Goal: Book appointment/travel/reservation

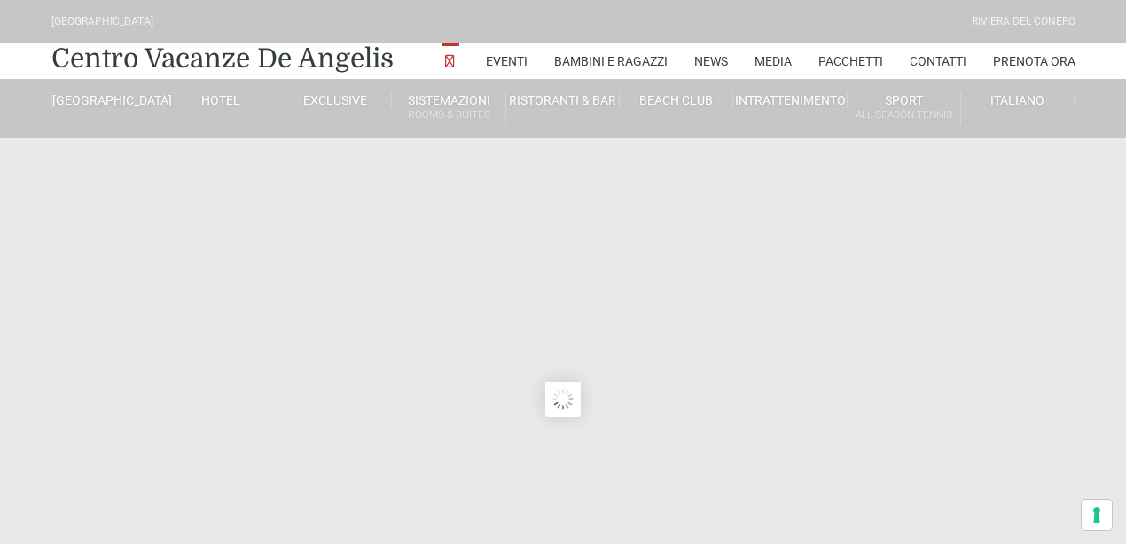
type input "[DATE]"
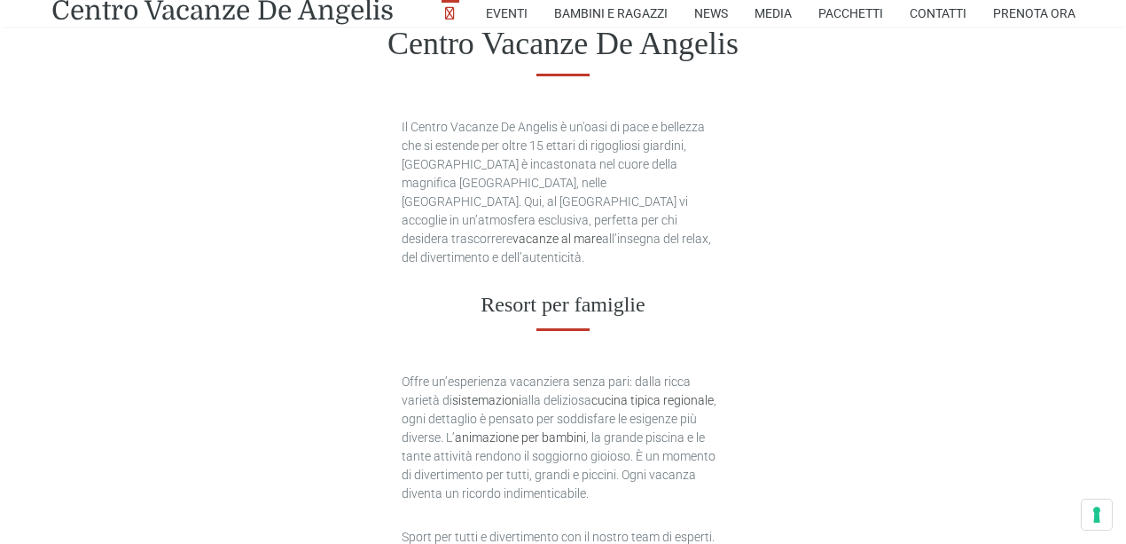
scroll to position [709, 0]
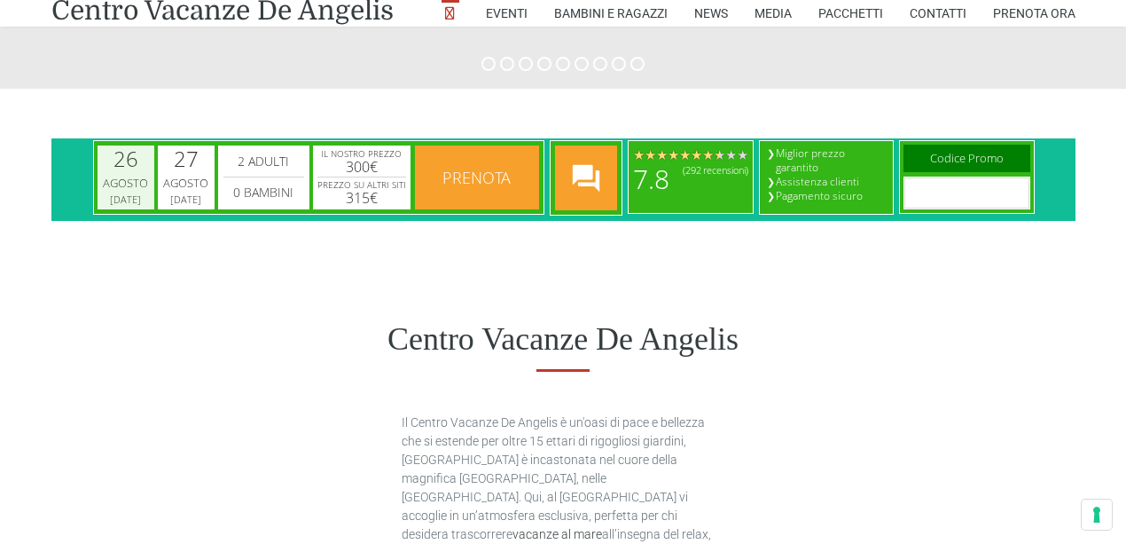
click at [128, 177] on div "Agosto" at bounding box center [124, 184] width 51 height 18
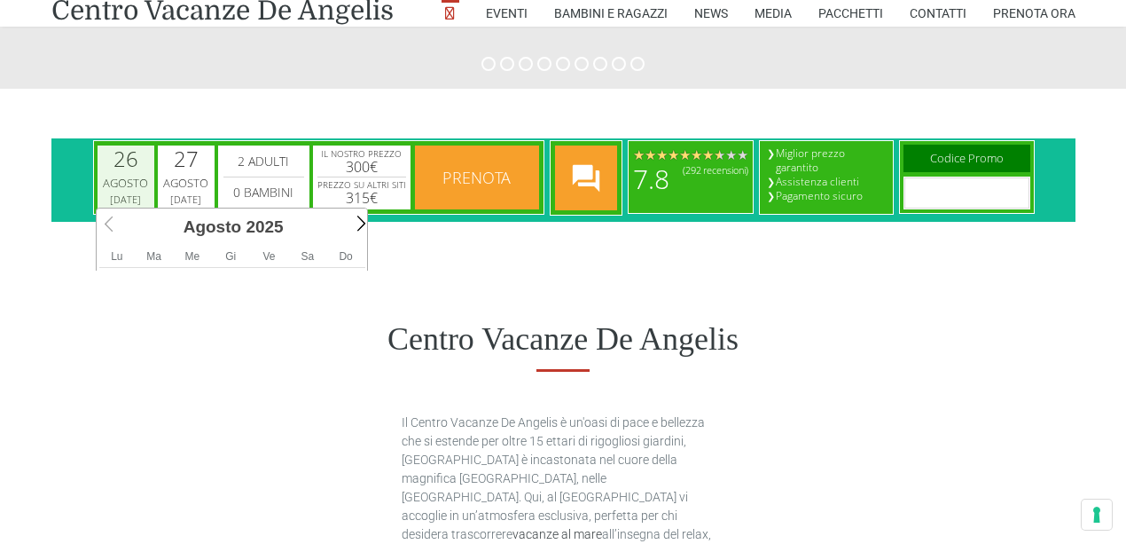
scroll to position [0, 7]
click at [355, 224] on span "Next" at bounding box center [358, 223] width 20 height 20
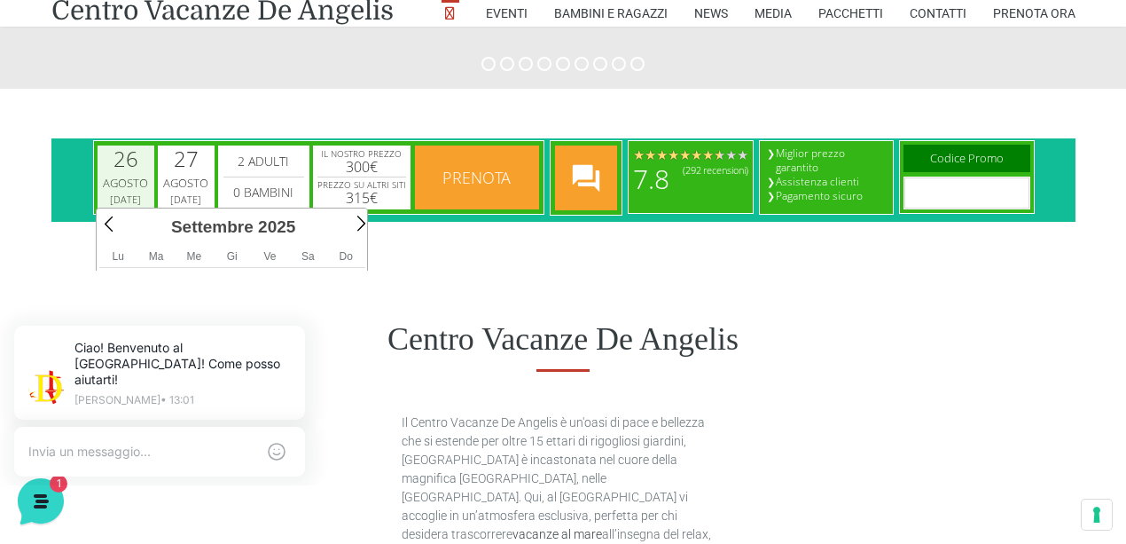
scroll to position [0, 0]
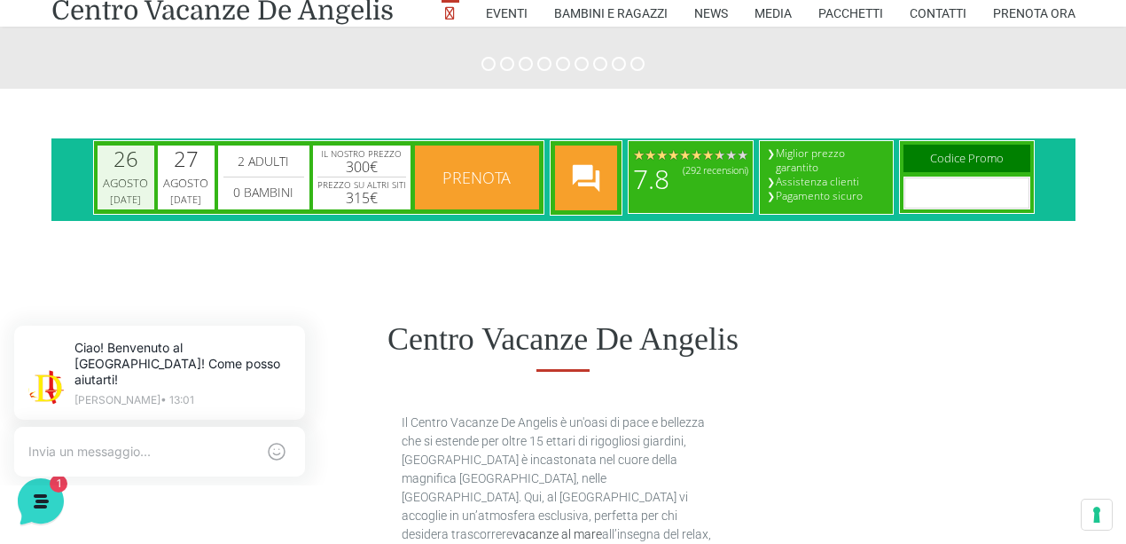
click at [117, 183] on div "Agosto" at bounding box center [124, 184] width 51 height 18
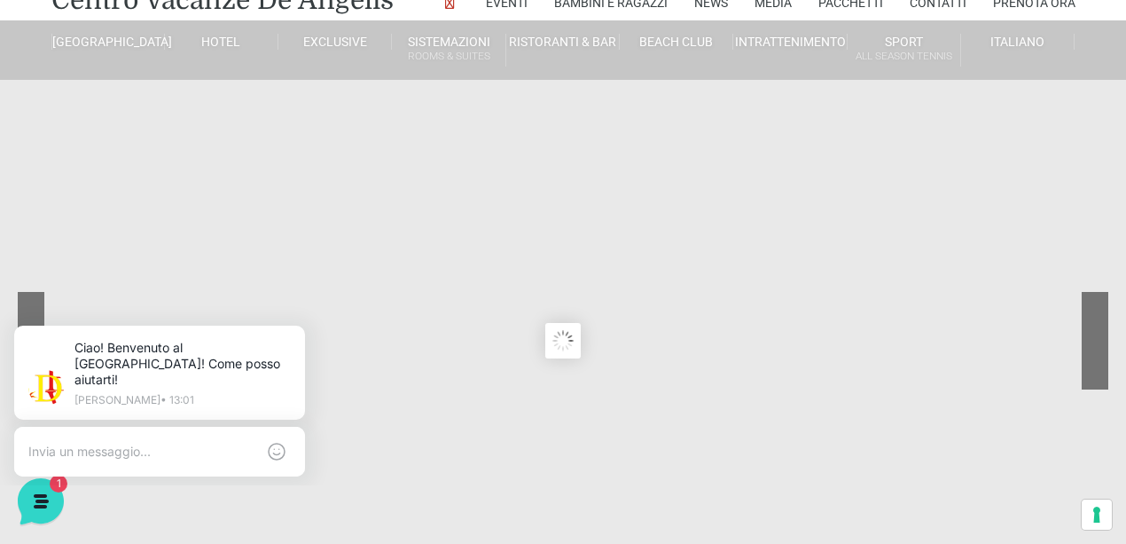
click at [1089, 349] on div at bounding box center [1029, 354] width 160 height 124
click at [1088, 348] on sr7-nav-img-live at bounding box center [1029, 341] width 160 height 98
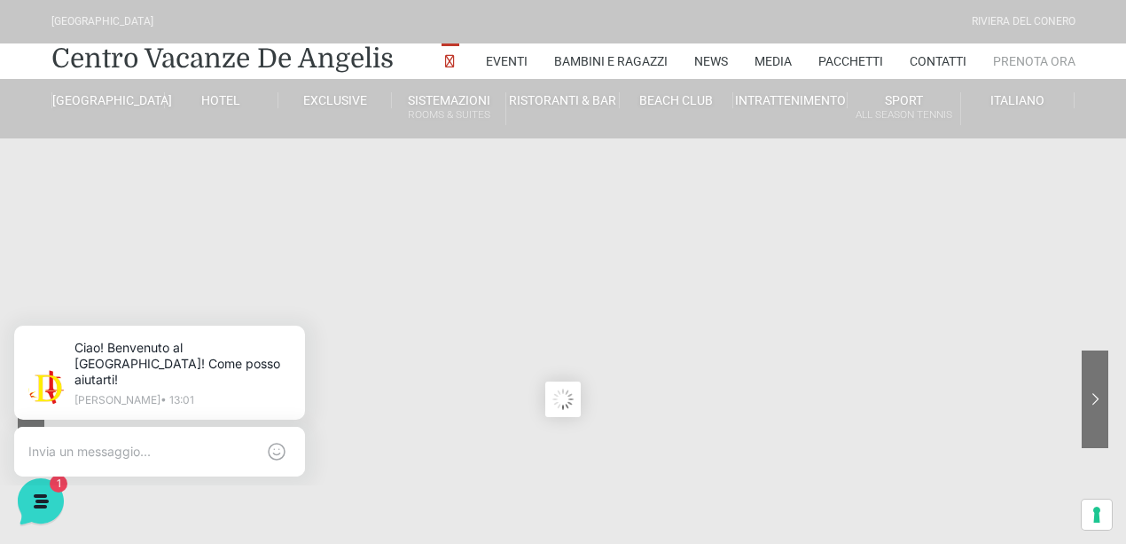
click at [1020, 59] on link "Prenota Ora" at bounding box center [1034, 60] width 82 height 35
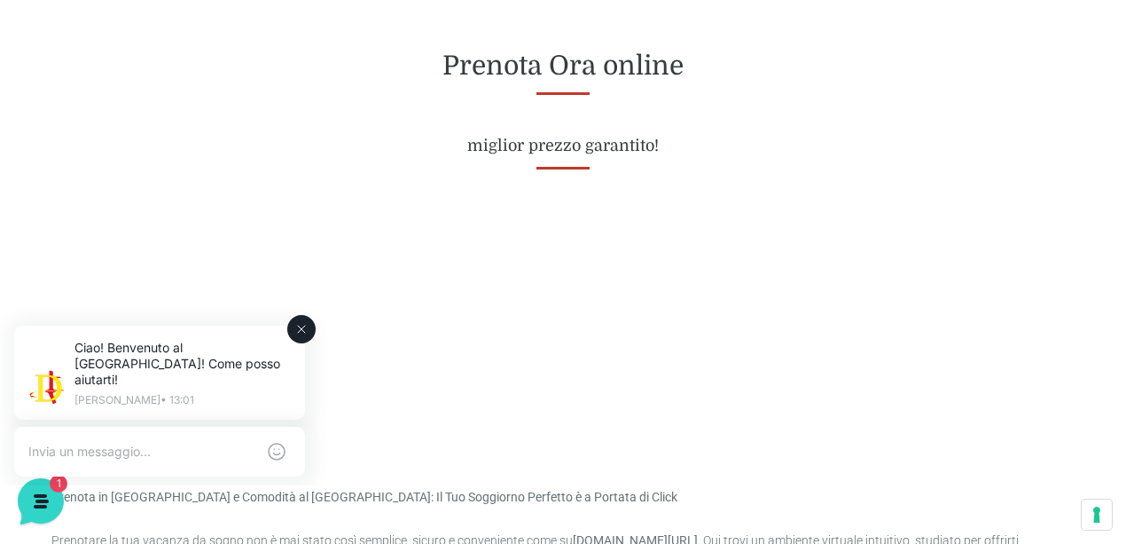
click at [298, 330] on icon at bounding box center [301, 329] width 14 height 14
